Goal: Download file/media

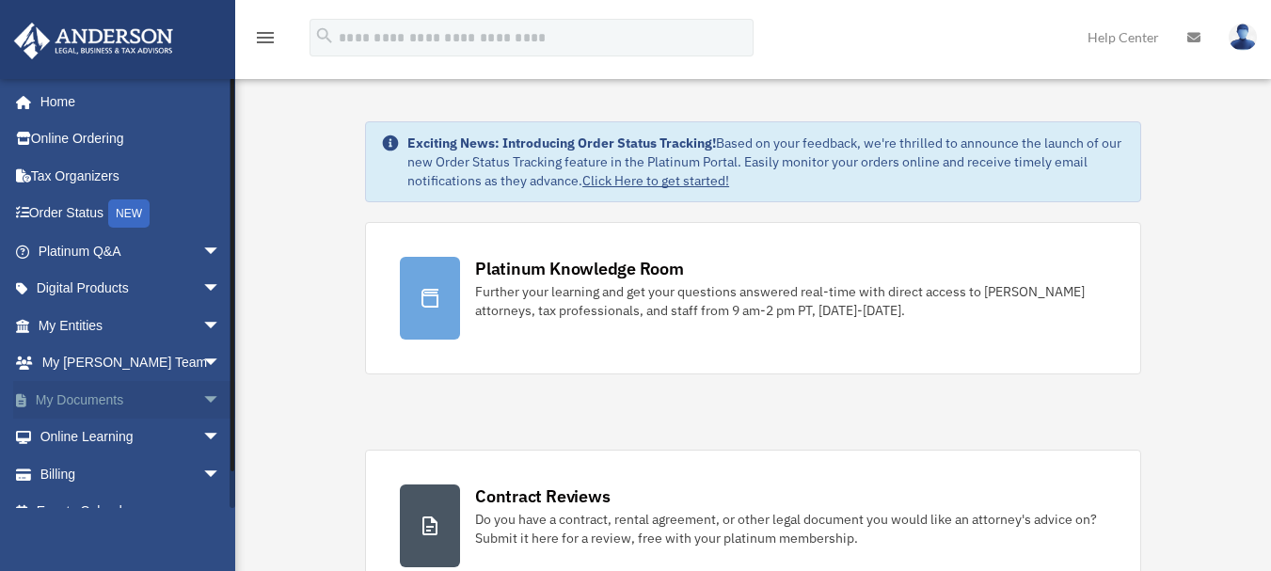
click at [202, 395] on span "arrow_drop_down" at bounding box center [221, 400] width 38 height 39
click at [90, 426] on link "Box" at bounding box center [137, 438] width 223 height 38
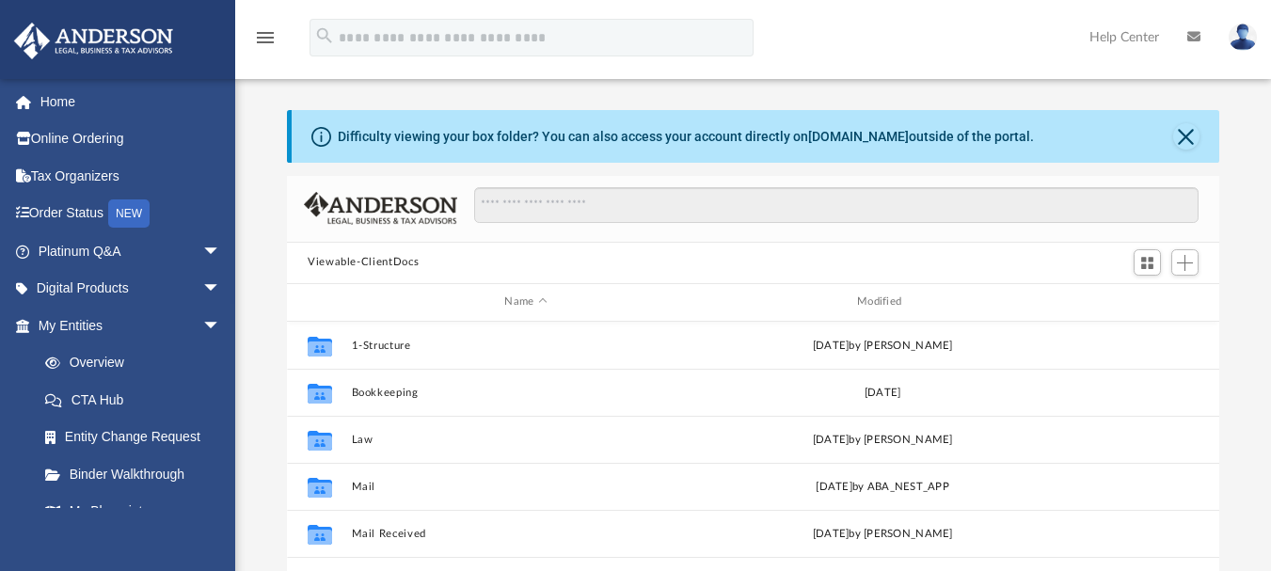
scroll to position [414, 918]
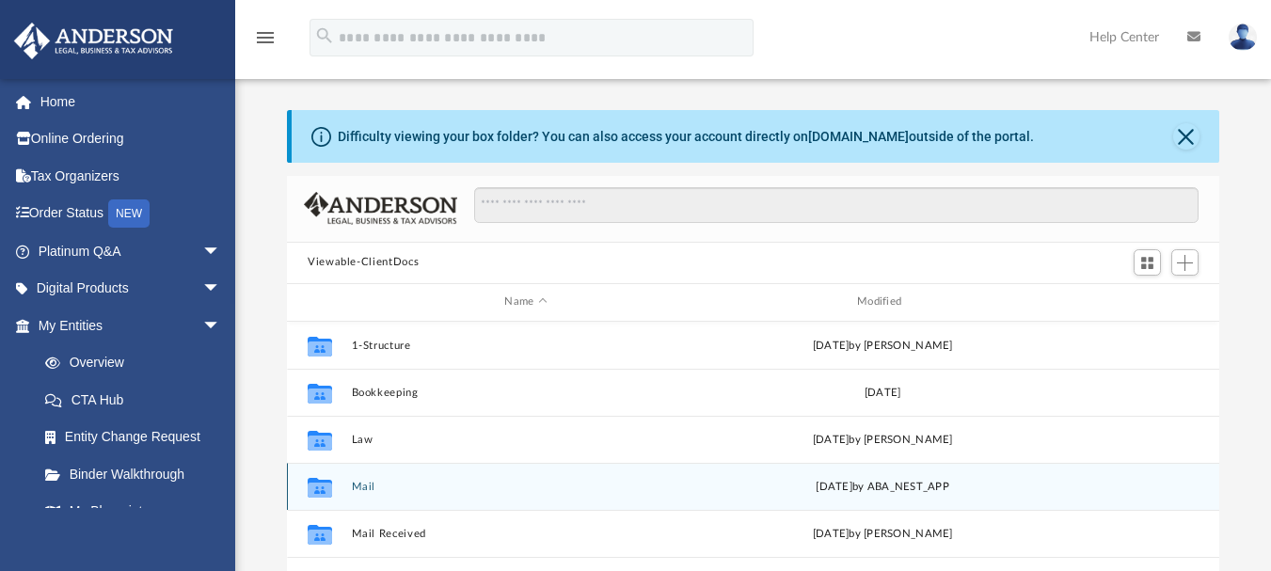
click at [358, 486] on button "Mail" at bounding box center [526, 486] width 349 height 12
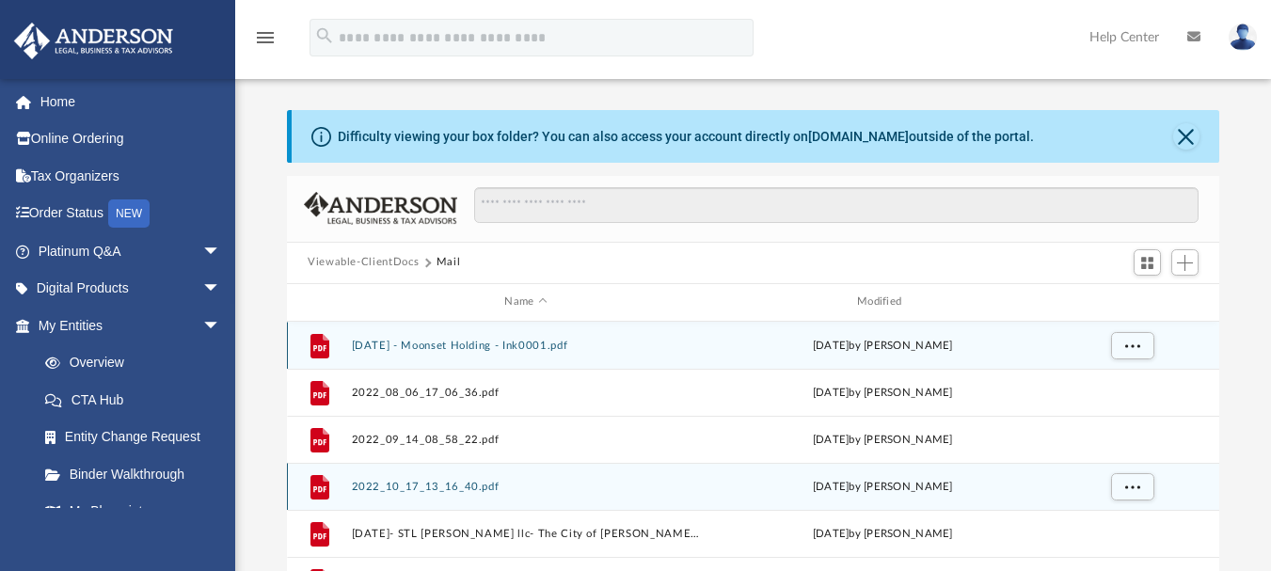
scroll to position [356, 918]
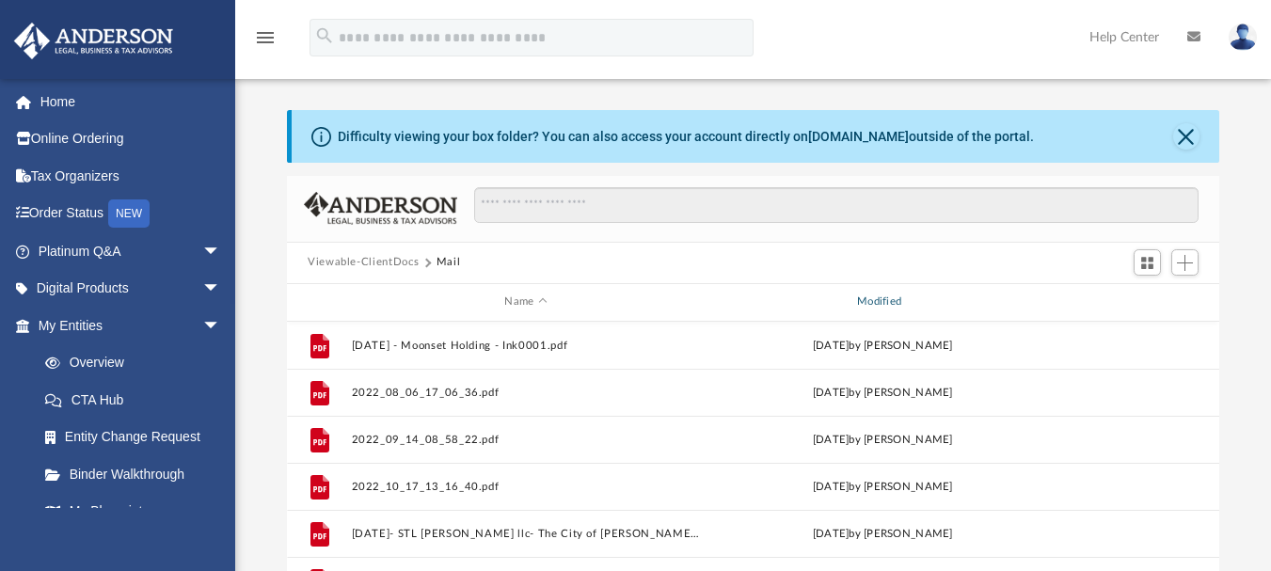
click at [869, 303] on div "Modified" at bounding box center [881, 301] width 349 height 17
click at [876, 301] on div "Modified" at bounding box center [881, 301] width 349 height 17
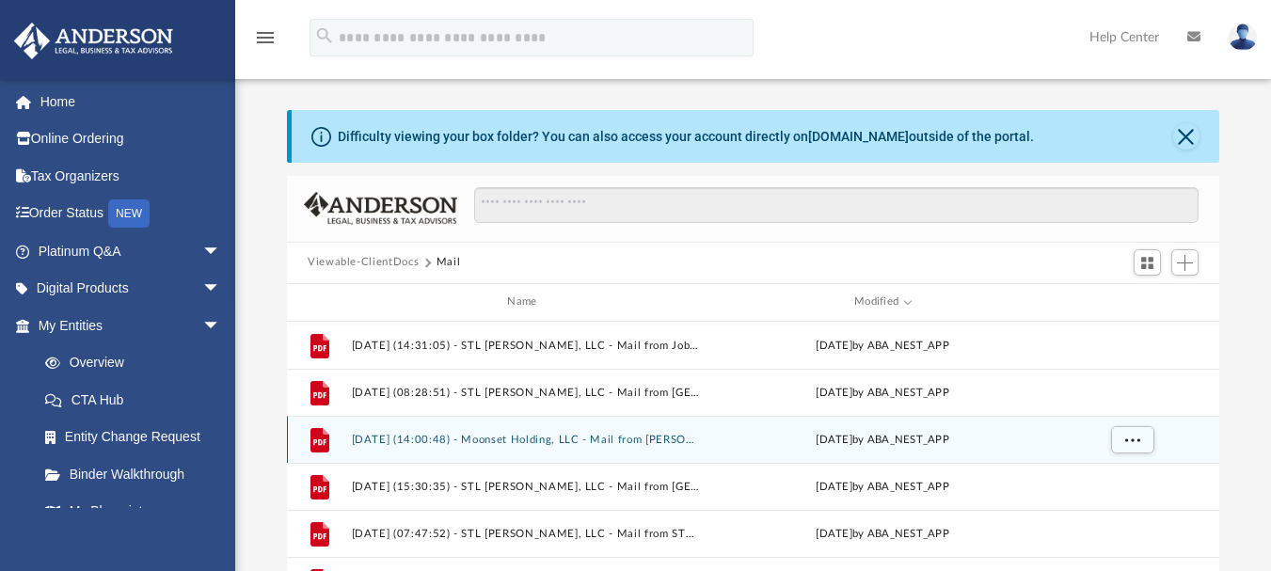
click at [600, 435] on button "[DATE] (14:00:48) - Moonset Holding, LLC - Mail from [PERSON_NAME].pdf" at bounding box center [526, 439] width 349 height 12
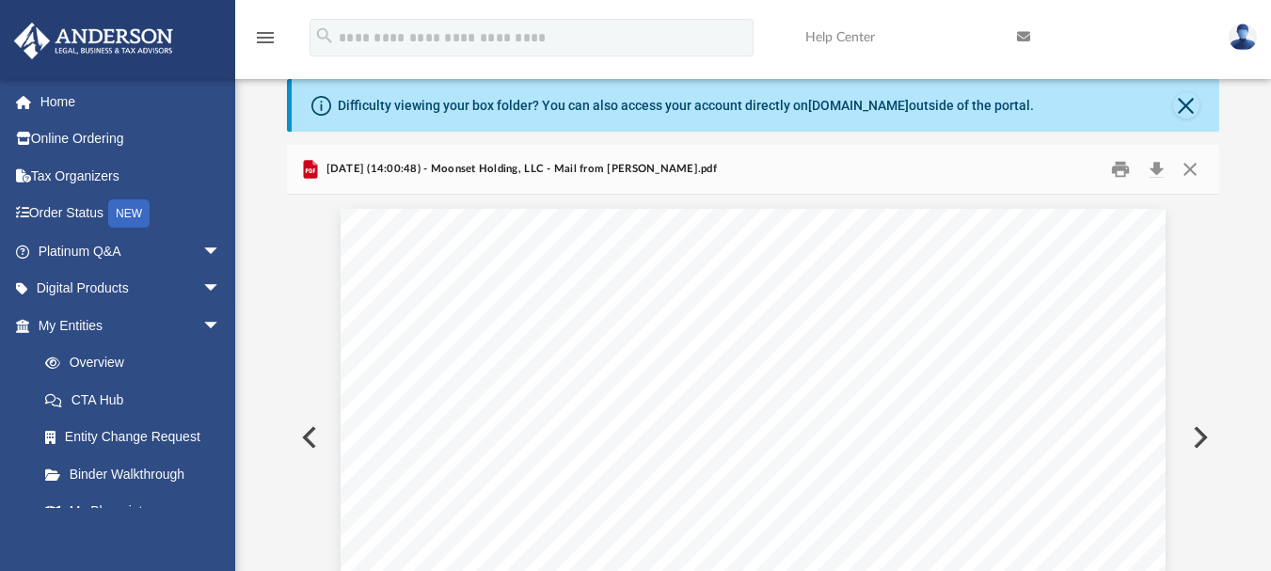
scroll to position [28, 0]
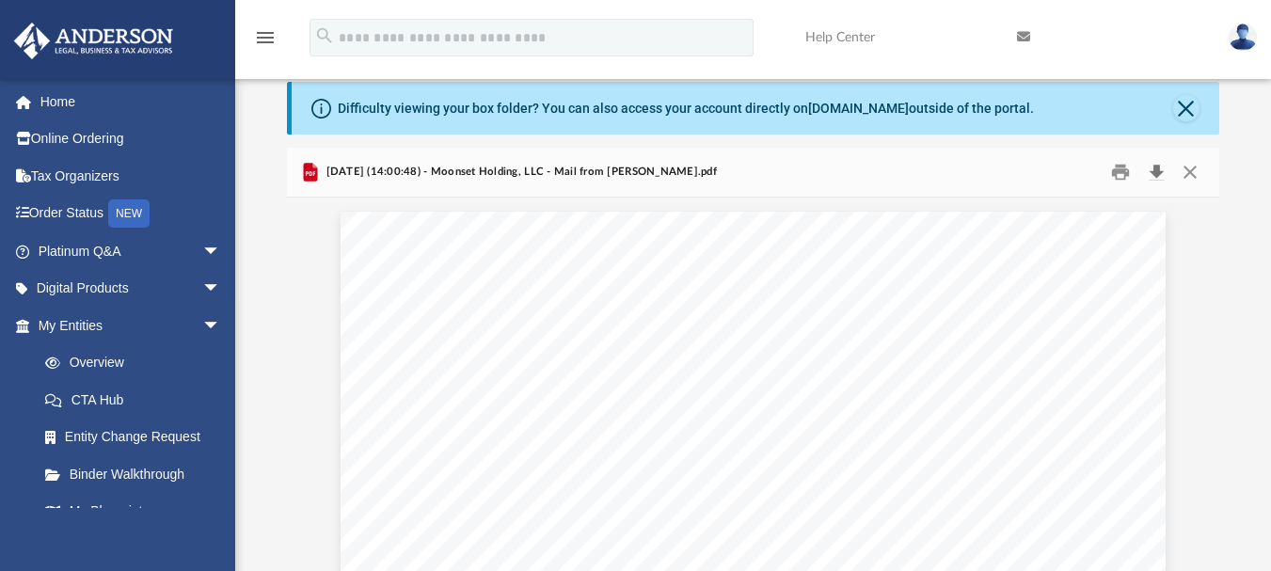
click at [1155, 172] on button "Download" at bounding box center [1156, 171] width 34 height 29
click at [1191, 109] on button "Close" at bounding box center [1186, 108] width 26 height 26
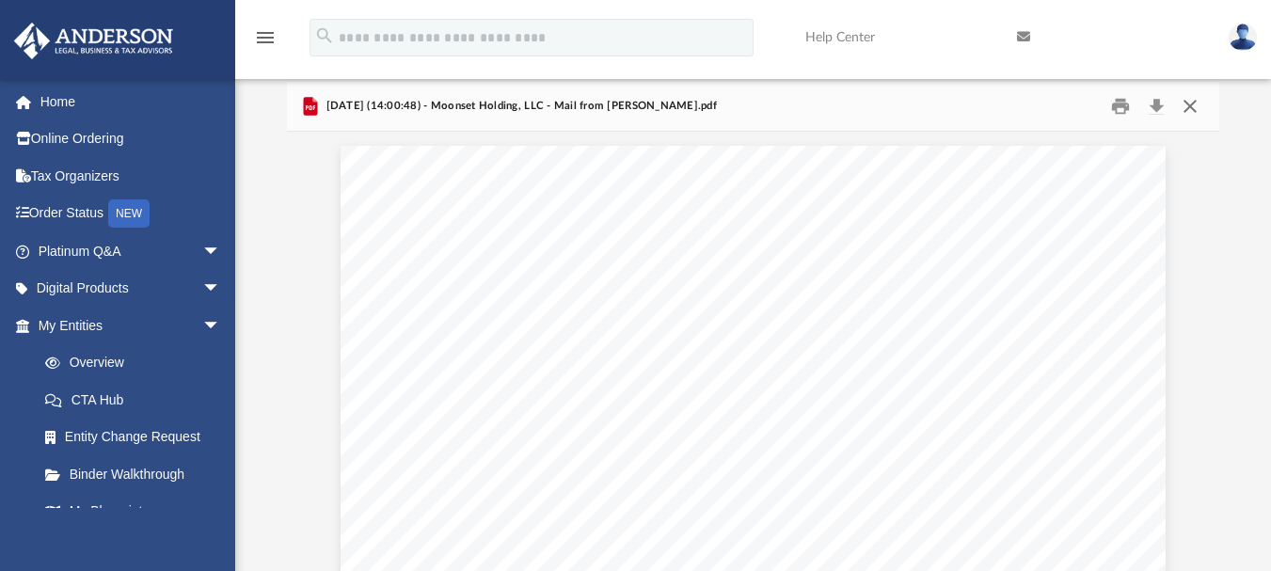
click at [1194, 102] on button "Close" at bounding box center [1190, 105] width 34 height 29
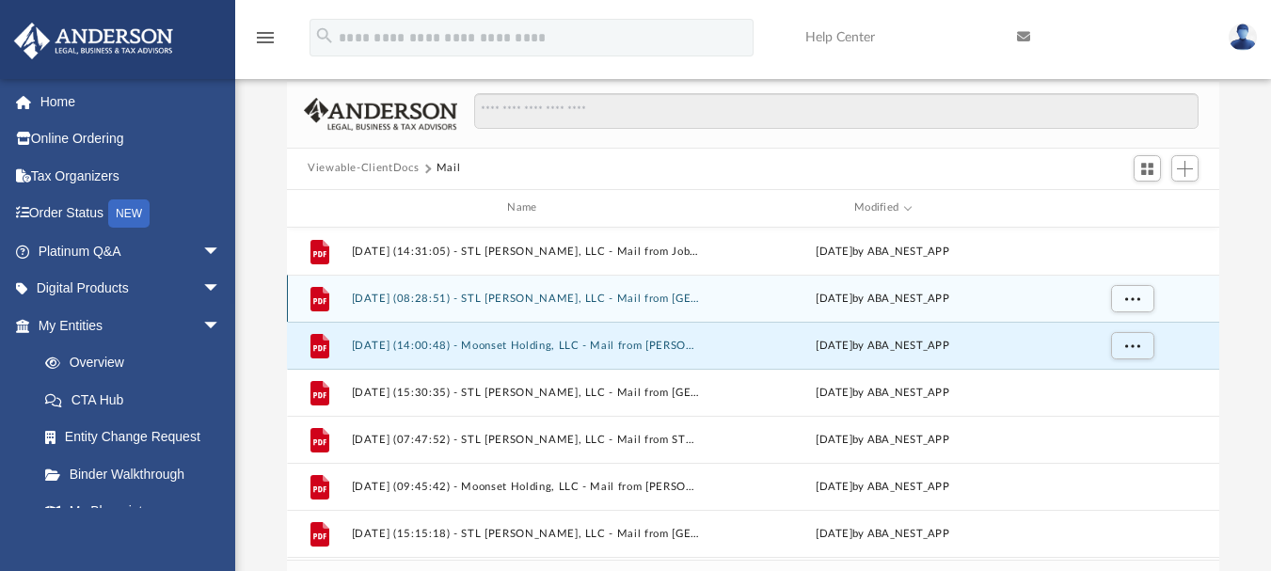
click at [608, 296] on button "[DATE] (08:28:51) - STL [PERSON_NAME], LLC - Mail from [GEOGRAPHIC_DATA]pdf" at bounding box center [526, 298] width 349 height 12
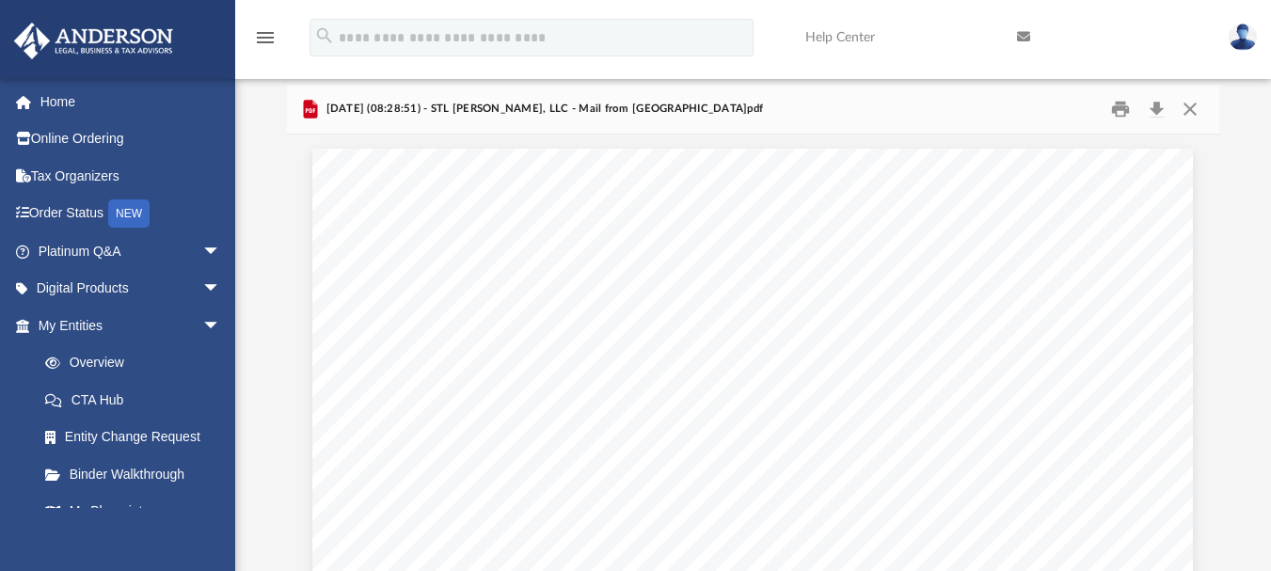
scroll to position [0, 0]
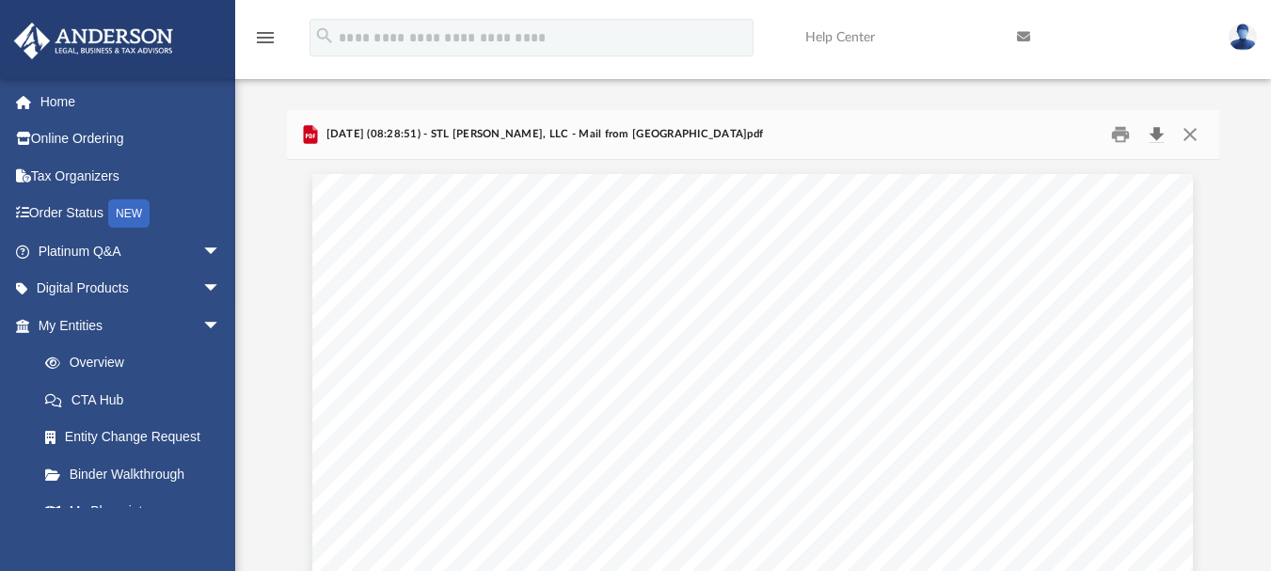
click at [1156, 137] on button "Download" at bounding box center [1156, 133] width 34 height 29
click at [1156, 132] on button "Download" at bounding box center [1156, 133] width 34 height 29
click at [1245, 103] on div "Difficulty viewing your box folder? You can also access your account directly o…" at bounding box center [753, 358] width 1036 height 575
click at [1191, 135] on button "Close" at bounding box center [1190, 133] width 34 height 29
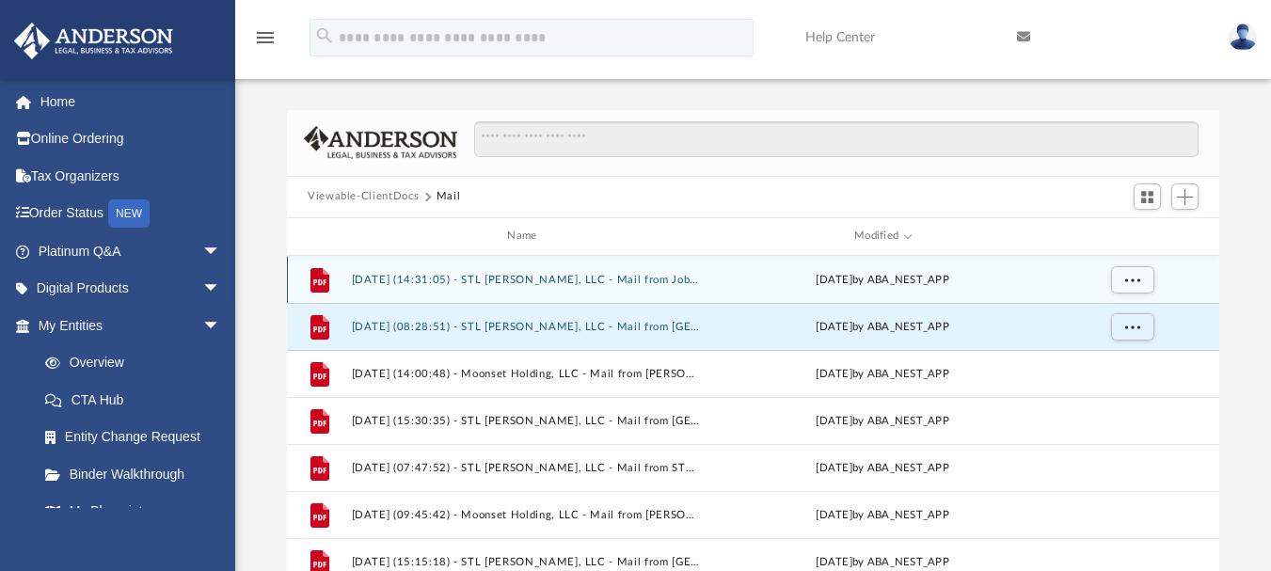
click at [600, 279] on button "[DATE] (14:31:05) - STL [PERSON_NAME], LLC - Mail from Job [PERSON_NAME].pdf" at bounding box center [526, 279] width 349 height 12
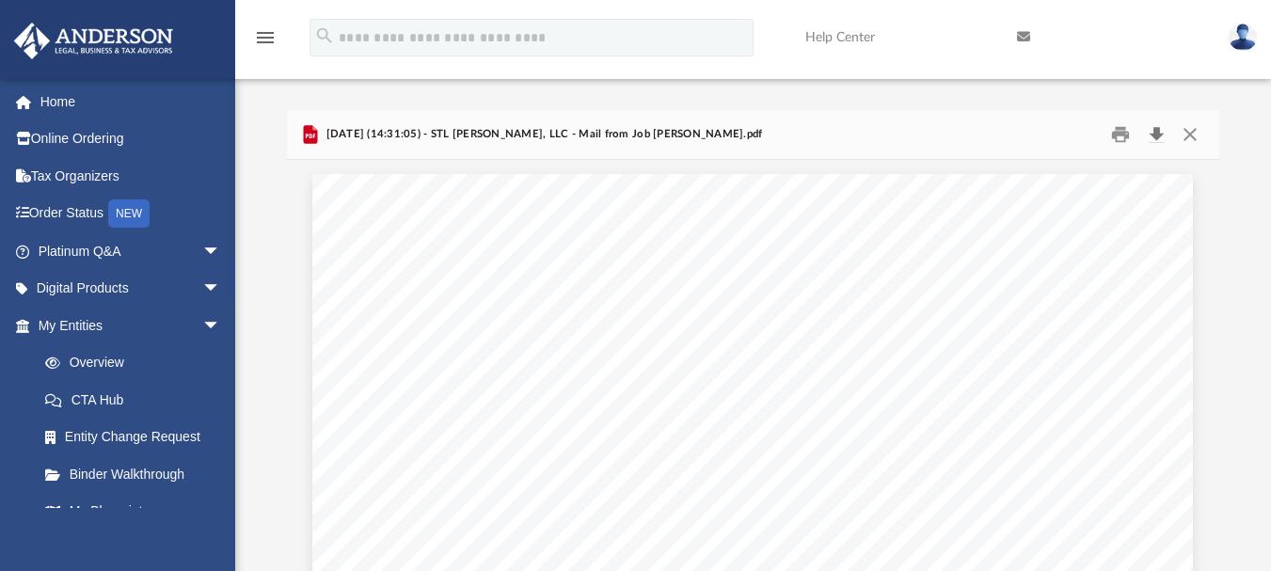
click at [1152, 138] on button "Download" at bounding box center [1156, 133] width 34 height 29
click at [1252, 139] on div "Difficulty viewing your box folder? You can also access your account directly o…" at bounding box center [753, 377] width 1036 height 535
click at [1195, 137] on button "Close" at bounding box center [1190, 133] width 34 height 29
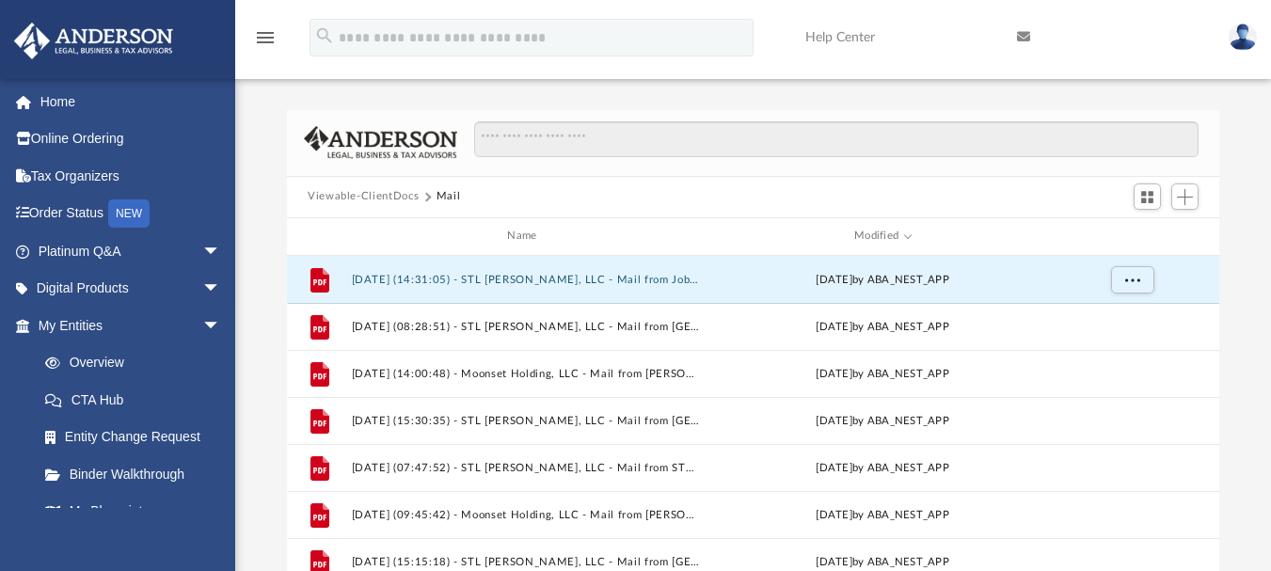
click at [374, 192] on button "Viewable-ClientDocs" at bounding box center [363, 196] width 111 height 17
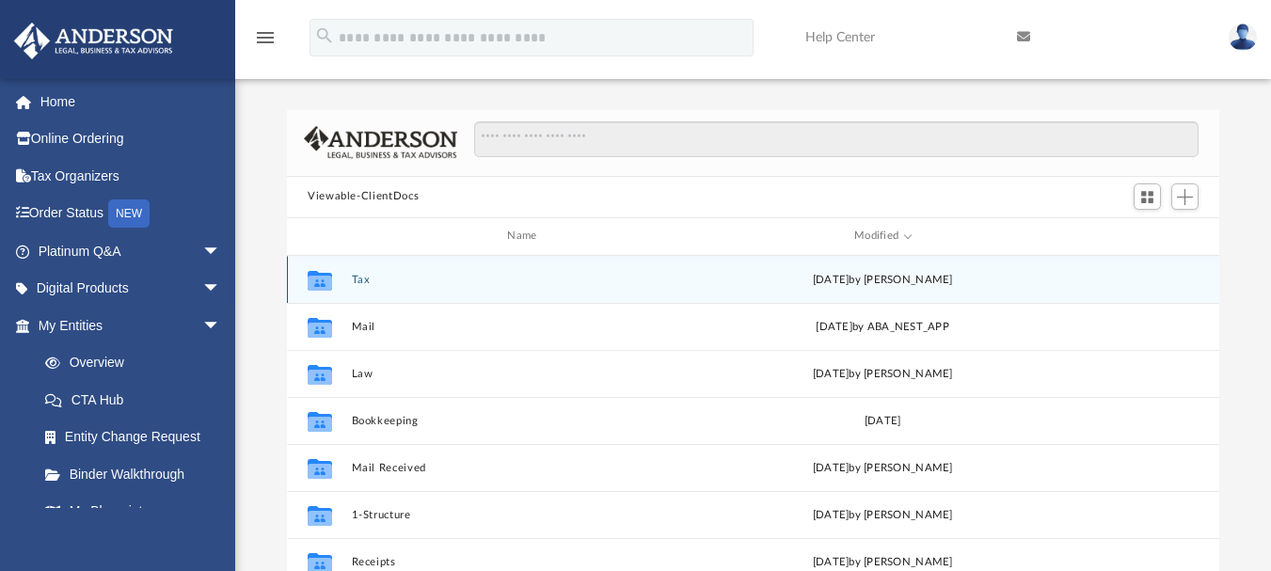
click at [359, 280] on button "Tax" at bounding box center [526, 279] width 349 height 12
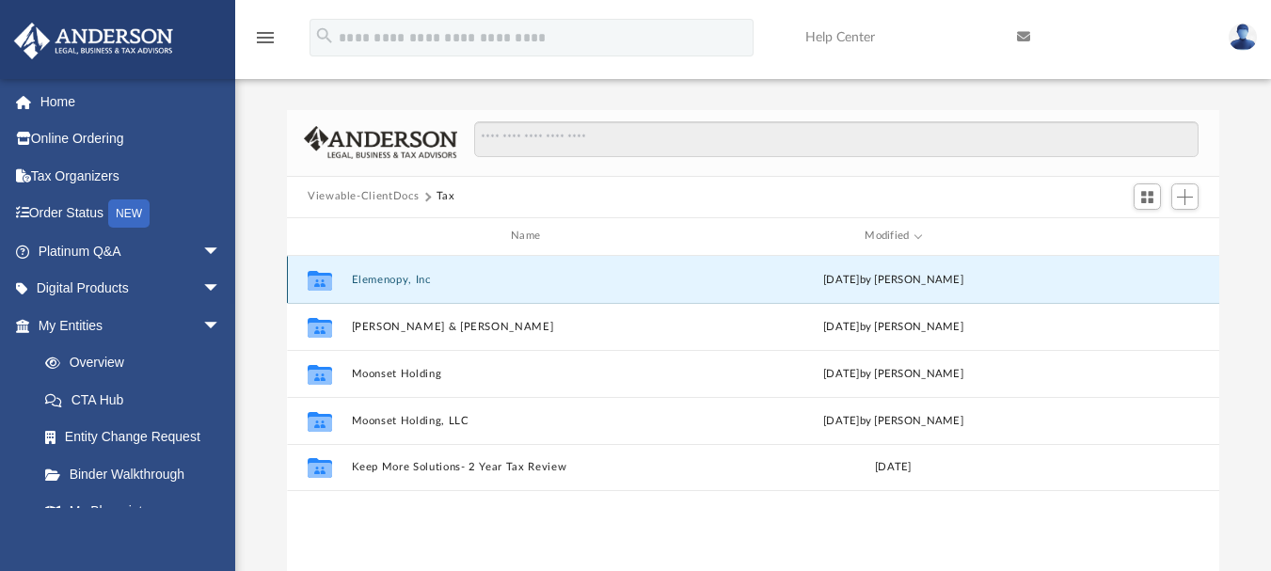
click at [359, 280] on button "Elemenopy, Inc" at bounding box center [530, 279] width 356 height 12
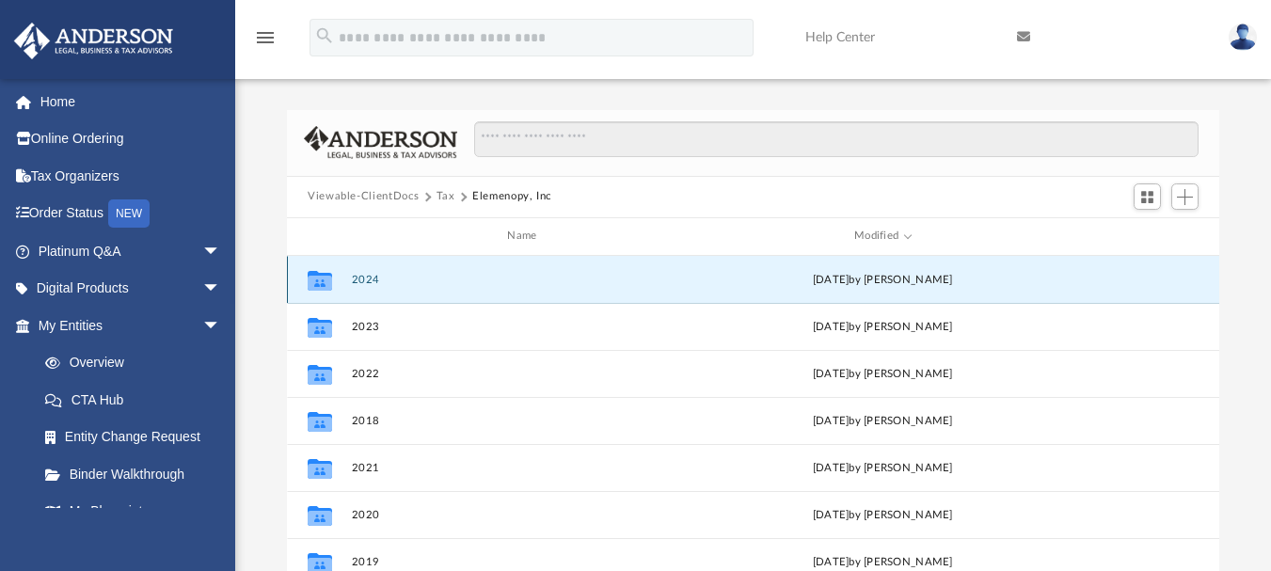
click at [364, 280] on button "2024" at bounding box center [526, 279] width 349 height 12
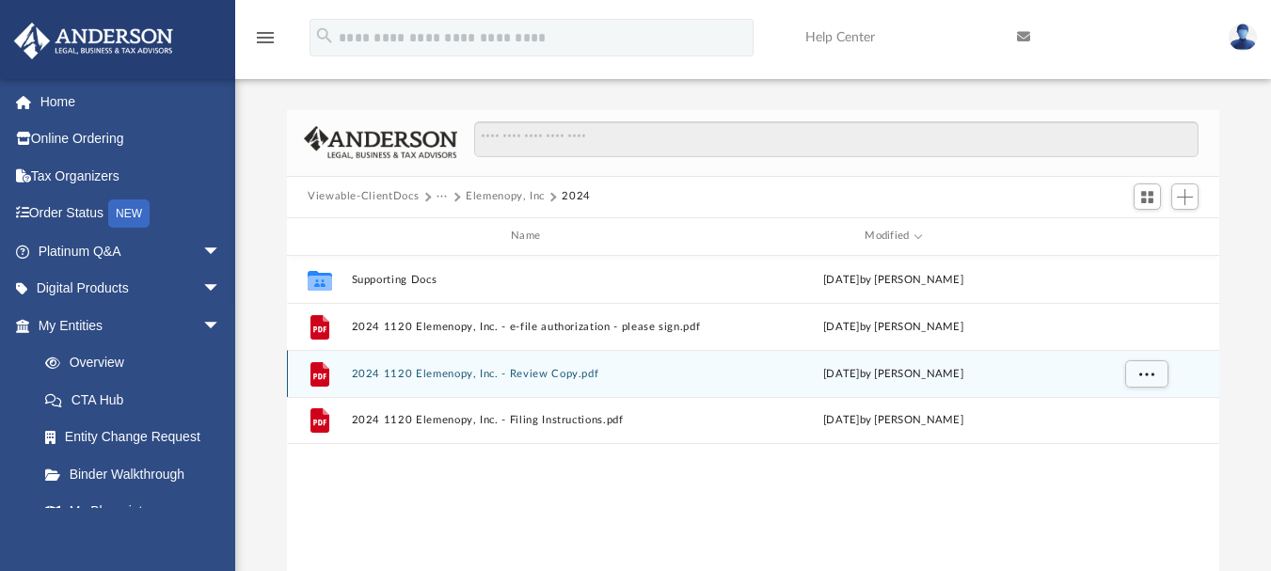
click at [497, 369] on button "2024 1120 Elemenopy, Inc. - Review Copy.pdf" at bounding box center [530, 373] width 356 height 12
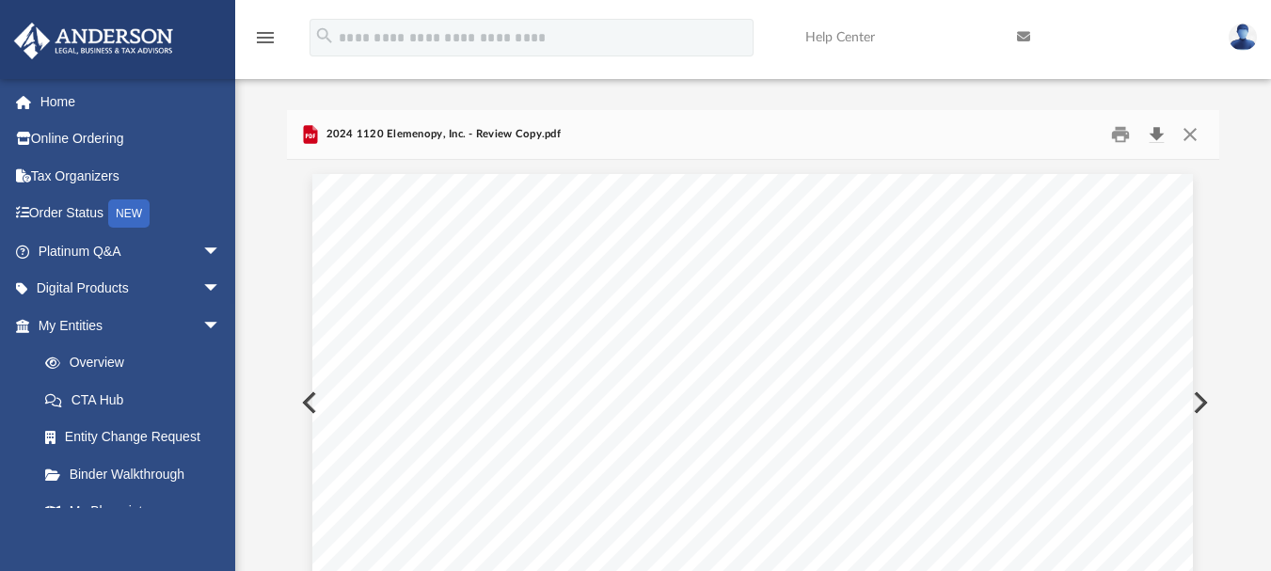
click at [1159, 134] on button "Download" at bounding box center [1156, 133] width 34 height 29
click at [1192, 130] on button "Close" at bounding box center [1190, 133] width 34 height 29
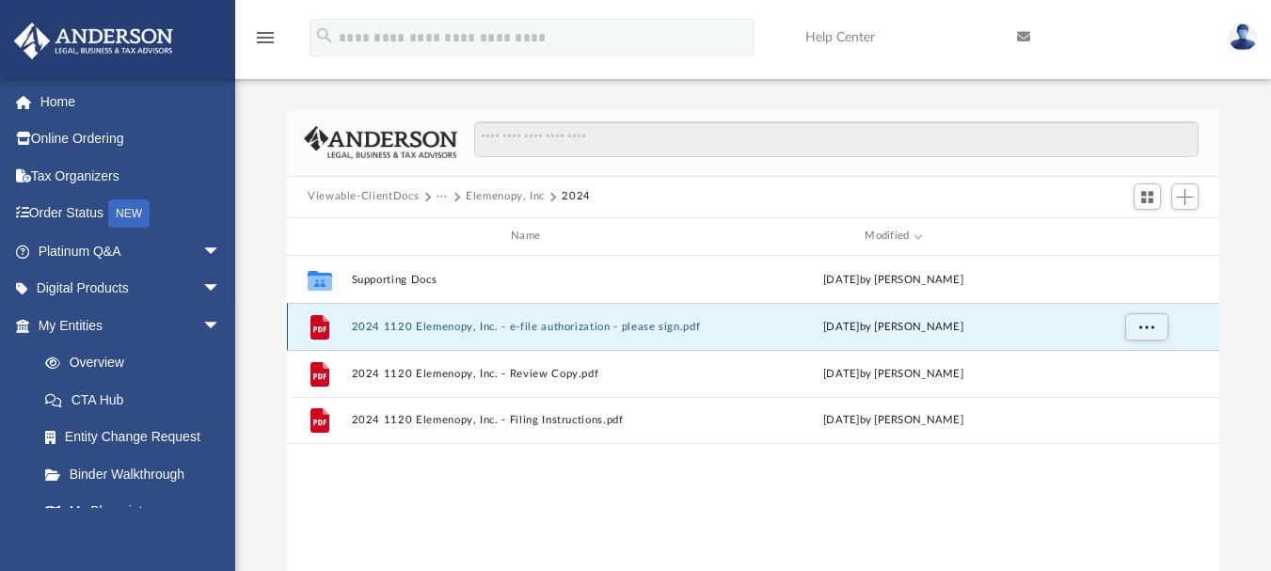
click at [555, 330] on button "2024 1120 Elemenopy, Inc. - e-file authorization - please sign.pdf" at bounding box center [530, 326] width 356 height 12
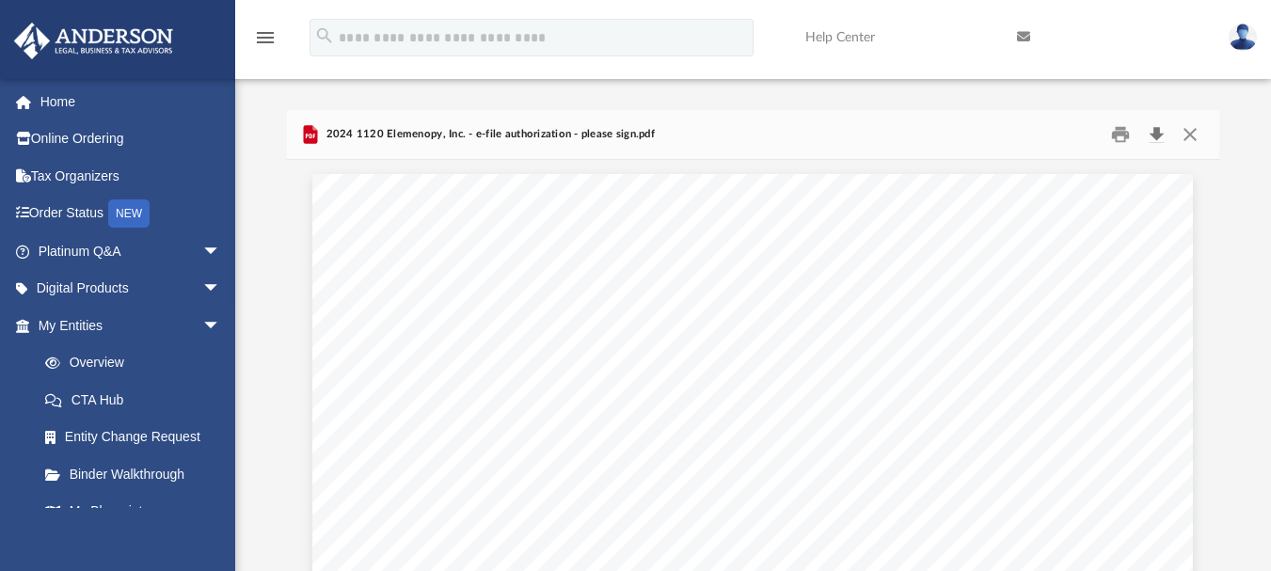
click at [1159, 129] on button "Download" at bounding box center [1156, 133] width 34 height 29
click at [1248, 192] on div "Difficulty viewing your box folder? You can also access your account directly o…" at bounding box center [753, 377] width 1036 height 535
click at [1156, 134] on button "Download" at bounding box center [1156, 133] width 34 height 29
click at [1249, 203] on div "Difficulty viewing your box folder? You can also access your account directly o…" at bounding box center [753, 377] width 1036 height 535
click at [1194, 133] on button "Close" at bounding box center [1190, 133] width 34 height 29
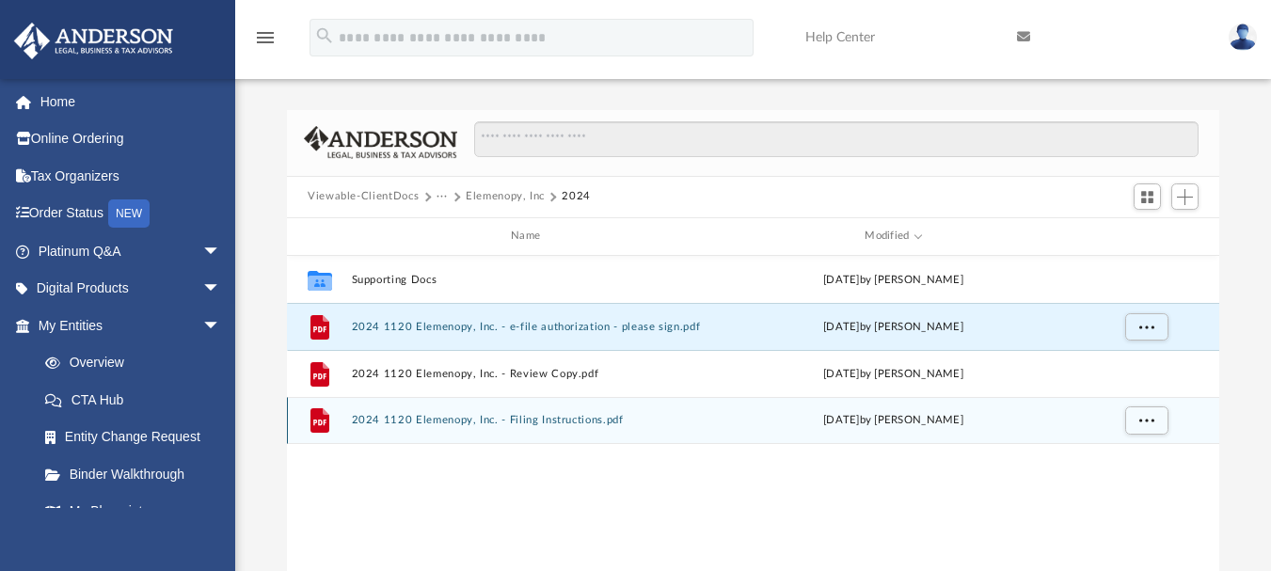
click at [581, 420] on button "2024 1120 Elemenopy, Inc. - Filing Instructions.pdf" at bounding box center [530, 420] width 356 height 12
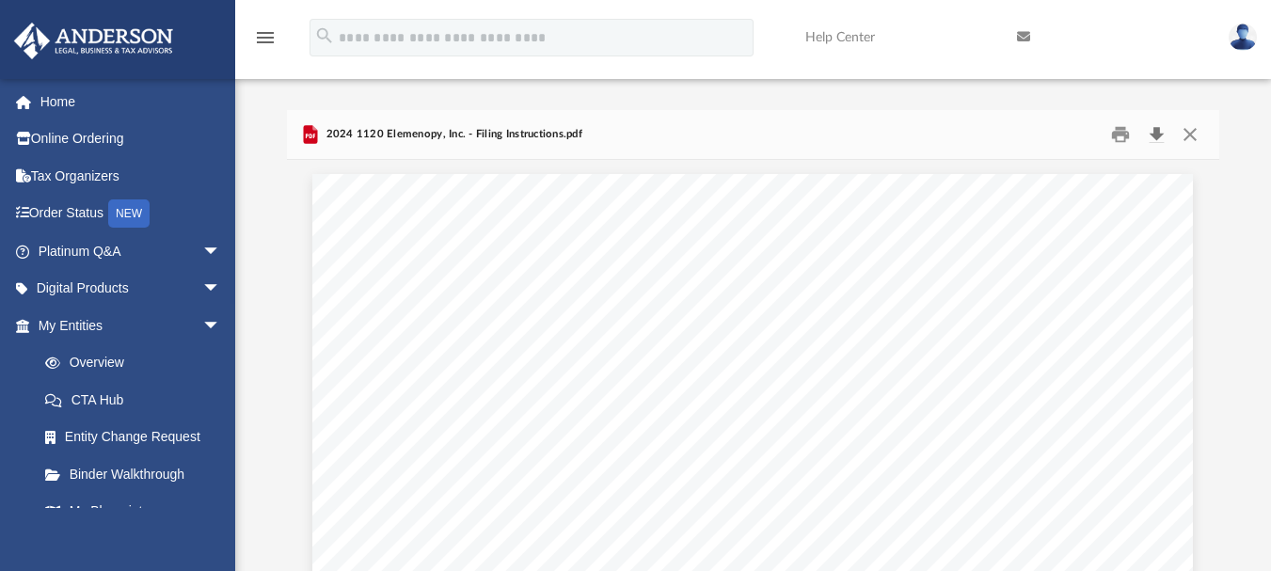
click at [1152, 136] on button "Download" at bounding box center [1156, 133] width 34 height 29
click at [1198, 136] on button "Close" at bounding box center [1190, 133] width 34 height 29
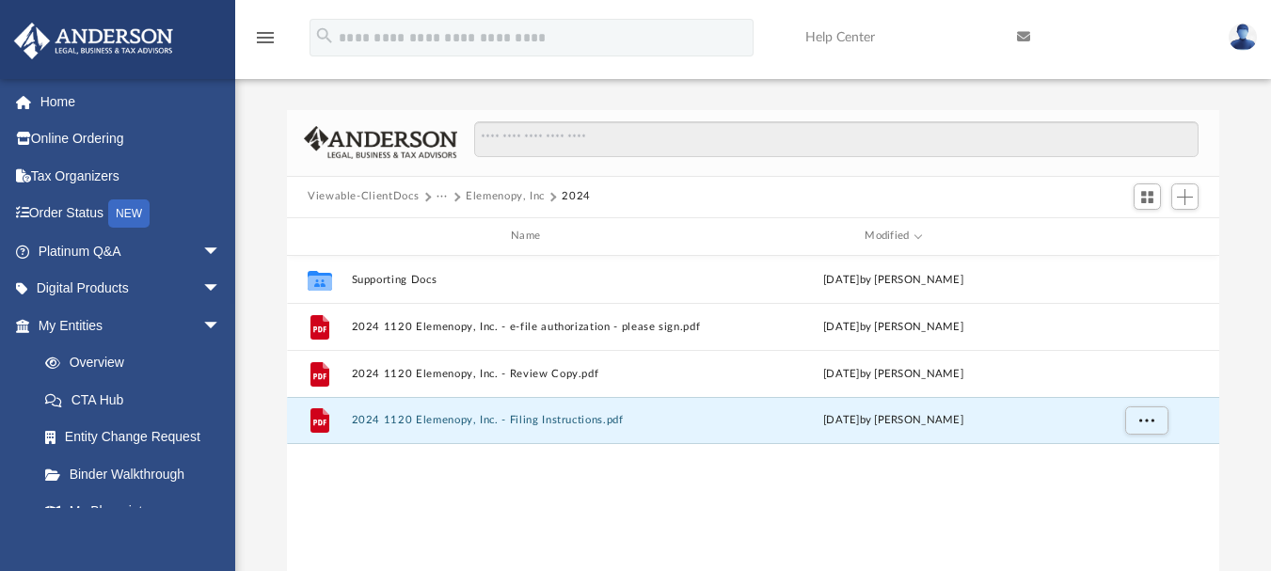
click at [729, 188] on div "Viewable-ClientDocs ··· Elemenopy, Inc 2024" at bounding box center [753, 197] width 932 height 41
click at [763, 502] on div "Collaborated Folder Supporting Docs [DATE] by [PERSON_NAME] File 2024 1120 Elem…" at bounding box center [753, 450] width 932 height 389
click at [1240, 39] on img at bounding box center [1242, 37] width 28 height 27
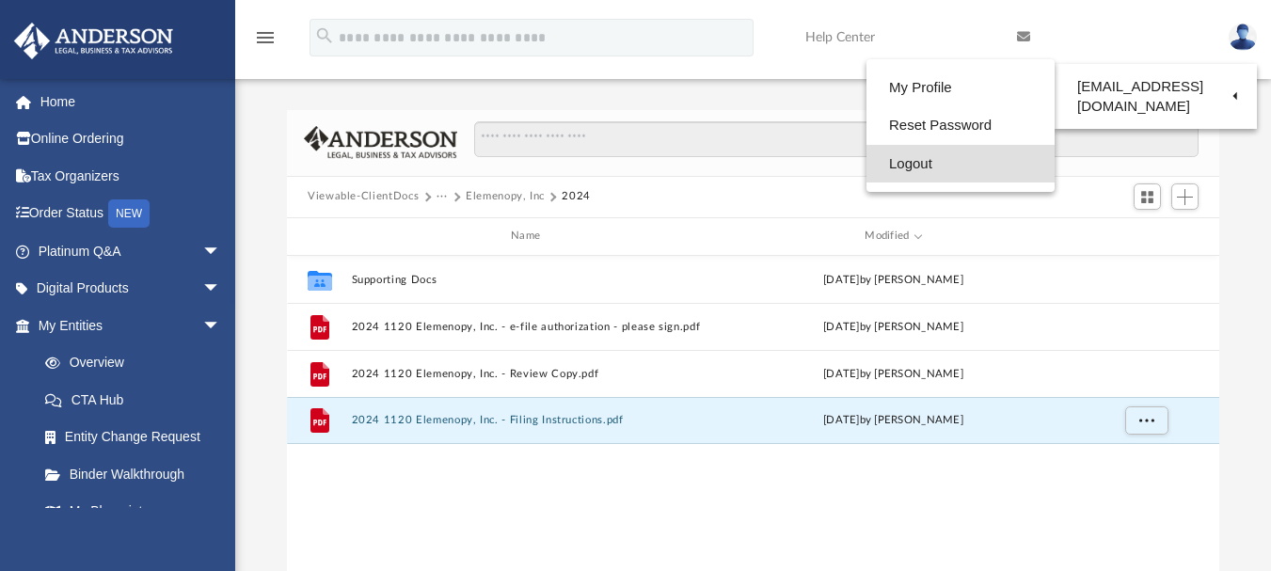
click at [949, 156] on link "Logout" at bounding box center [960, 164] width 188 height 39
